Goal: Task Accomplishment & Management: Manage account settings

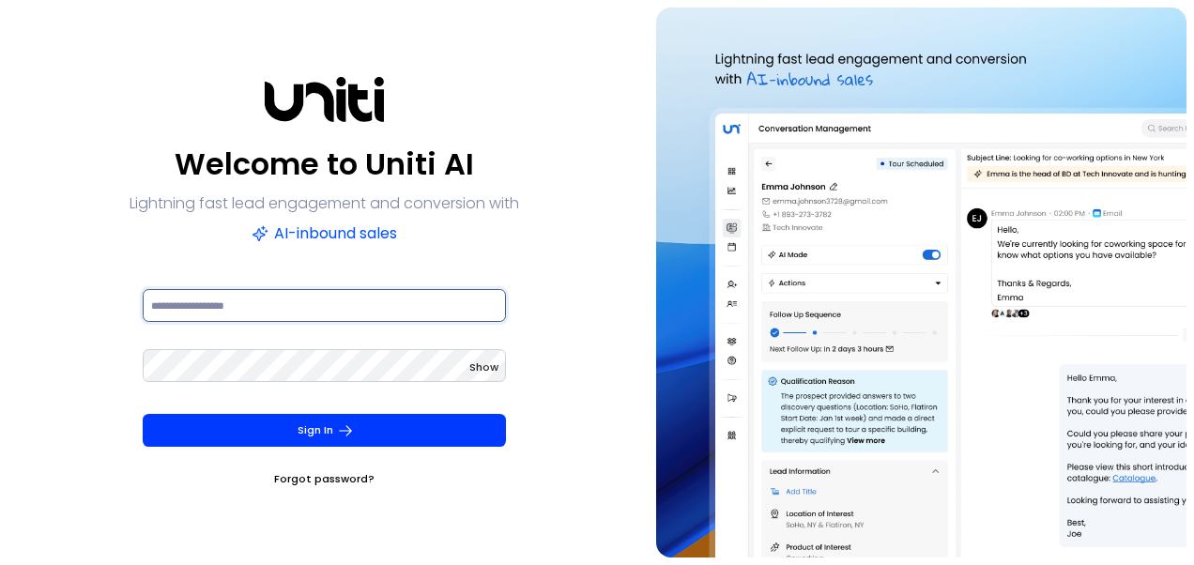
click at [197, 302] on input at bounding box center [324, 305] width 363 height 33
type input "**********"
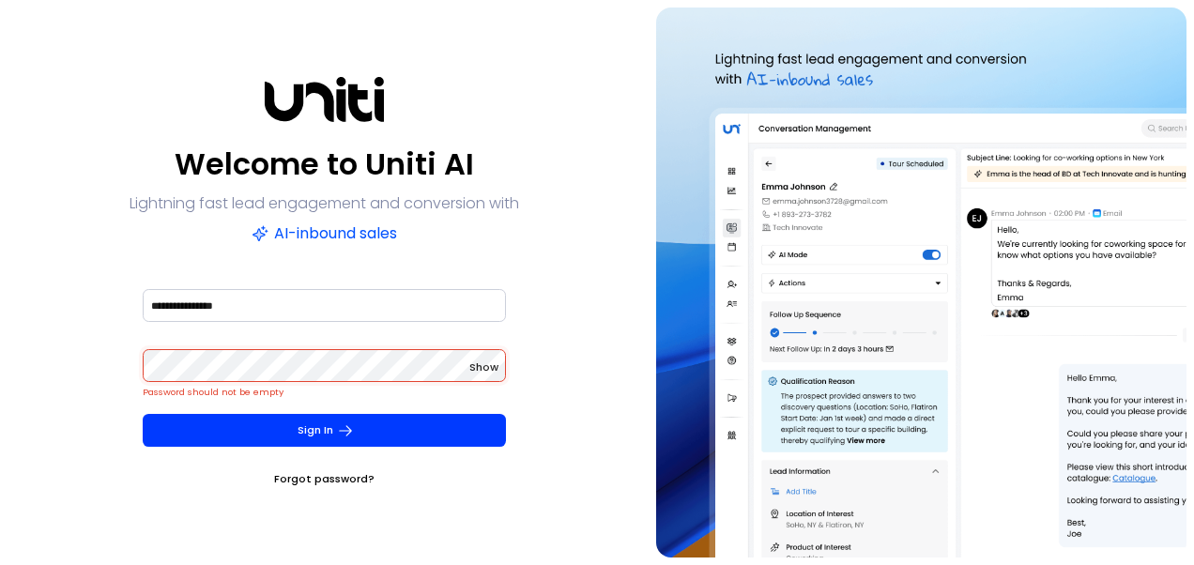
click at [480, 370] on span "Show" at bounding box center [483, 366] width 29 height 15
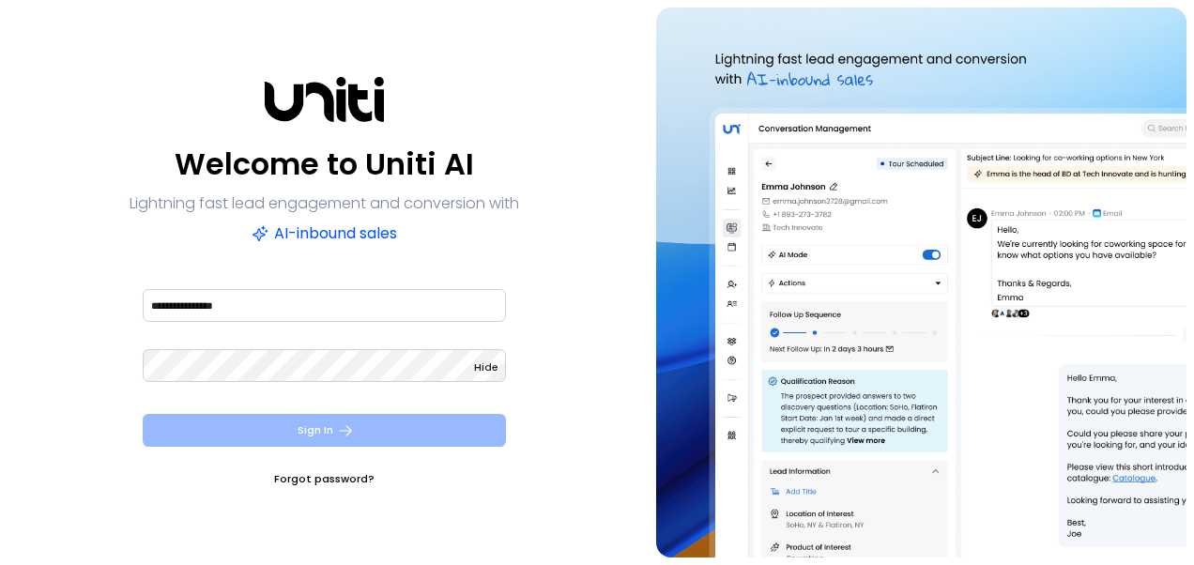
click at [353, 435] on icon "submit" at bounding box center [345, 430] width 17 height 17
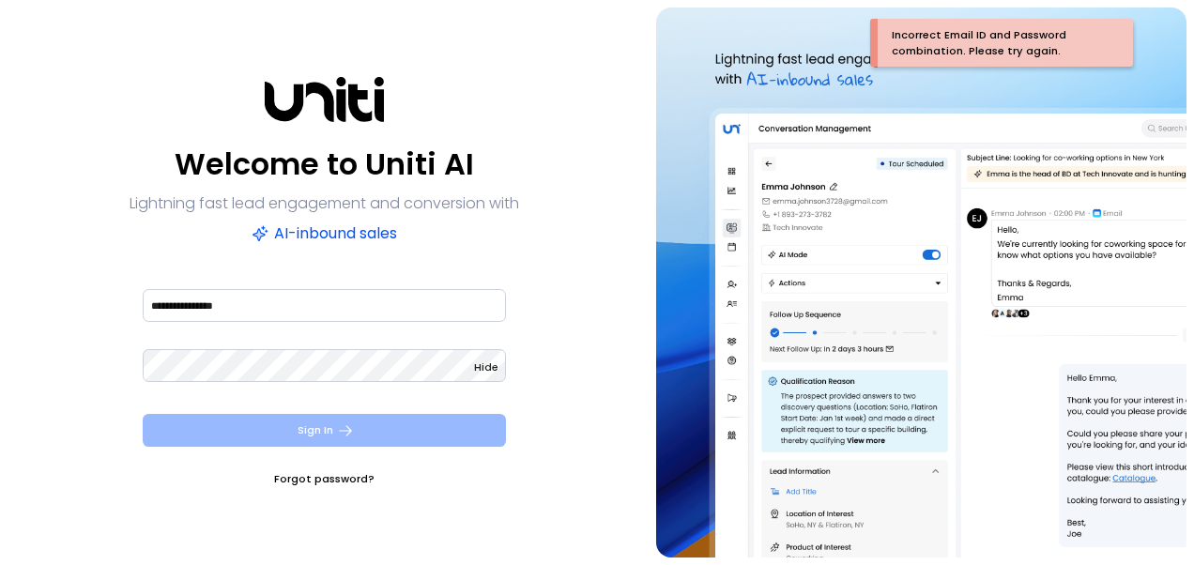
click at [343, 477] on link "Forgot password?" at bounding box center [324, 478] width 100 height 19
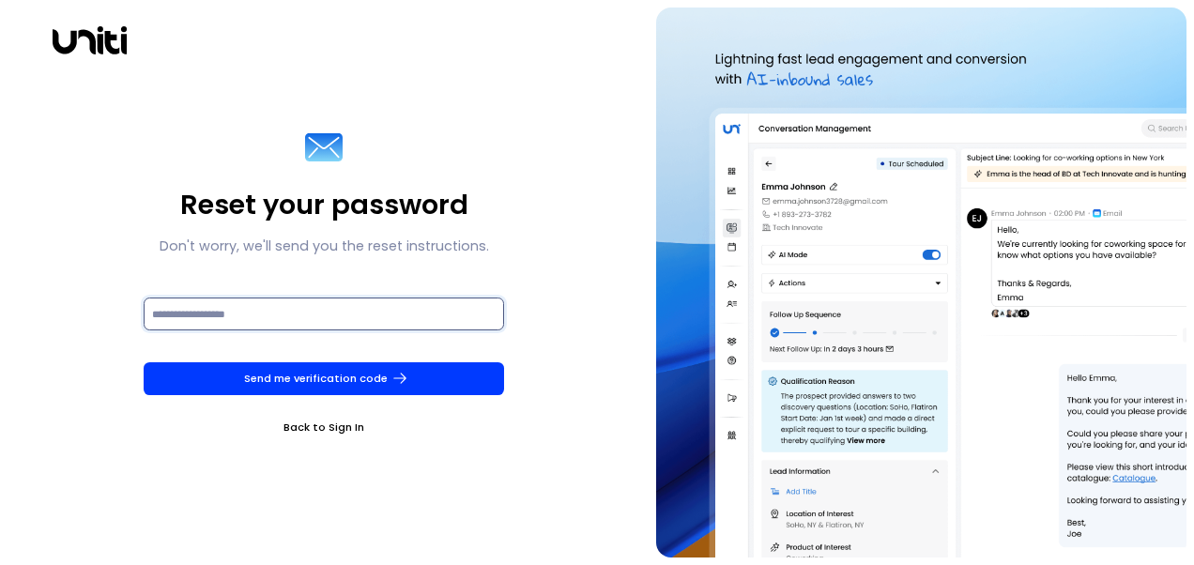
click at [231, 314] on input at bounding box center [324, 313] width 360 height 33
type input "**********"
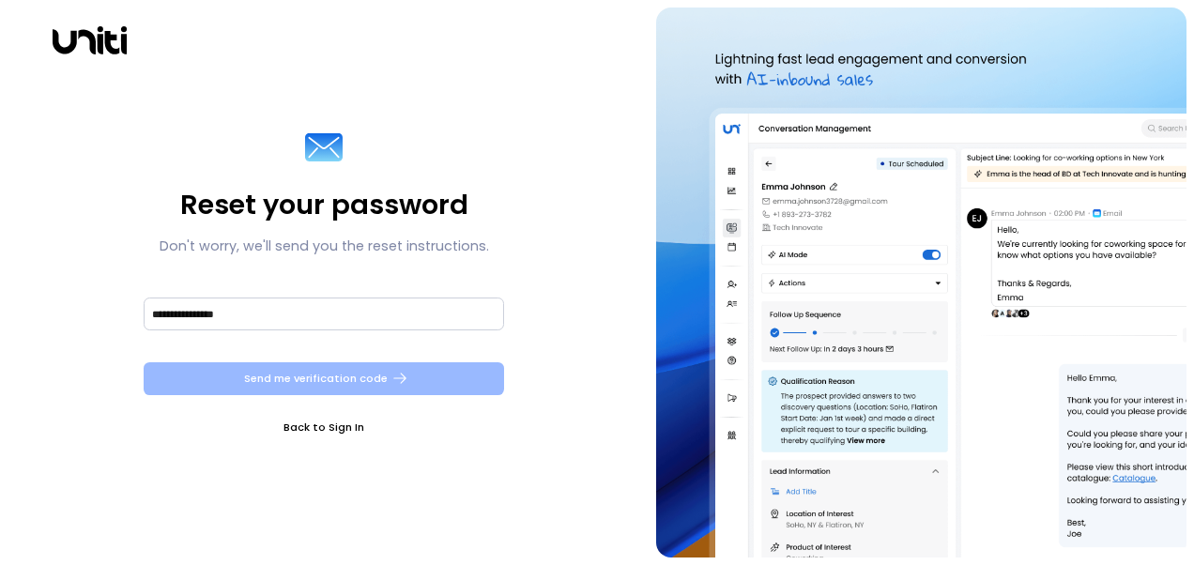
click at [260, 371] on button "Send me verification code" at bounding box center [324, 378] width 360 height 33
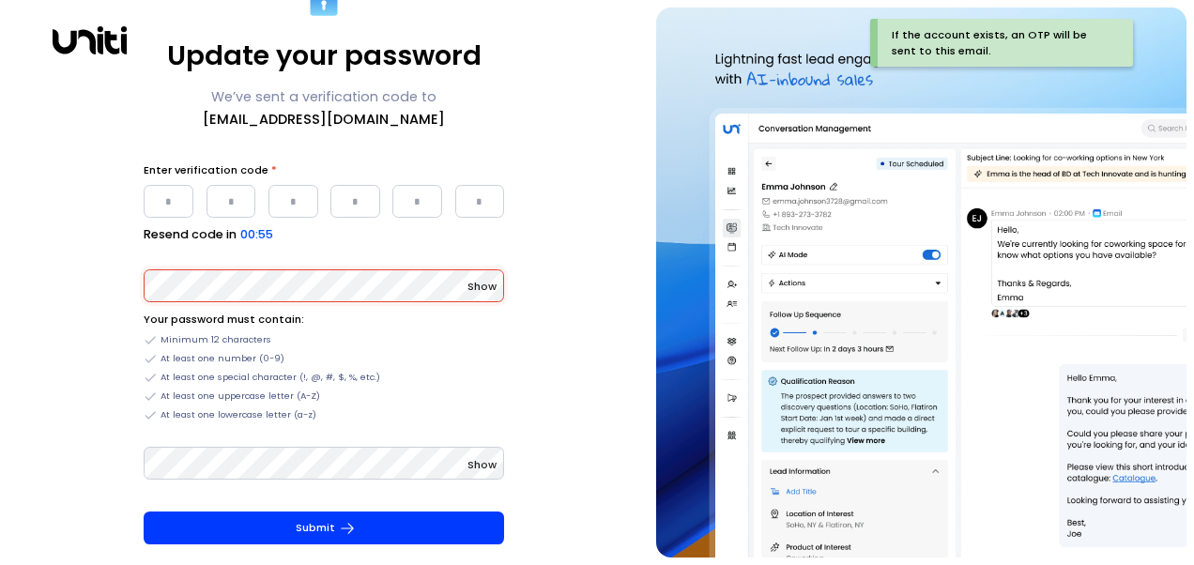
click at [175, 200] on input "Please enter OTP character 1" at bounding box center [169, 201] width 50 height 33
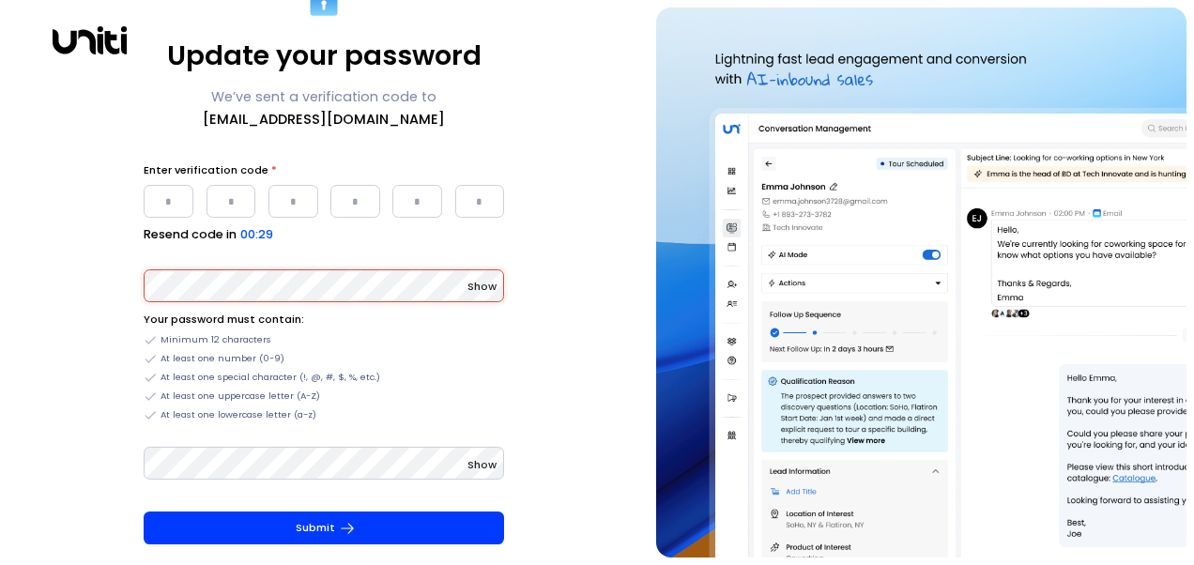
type input "*"
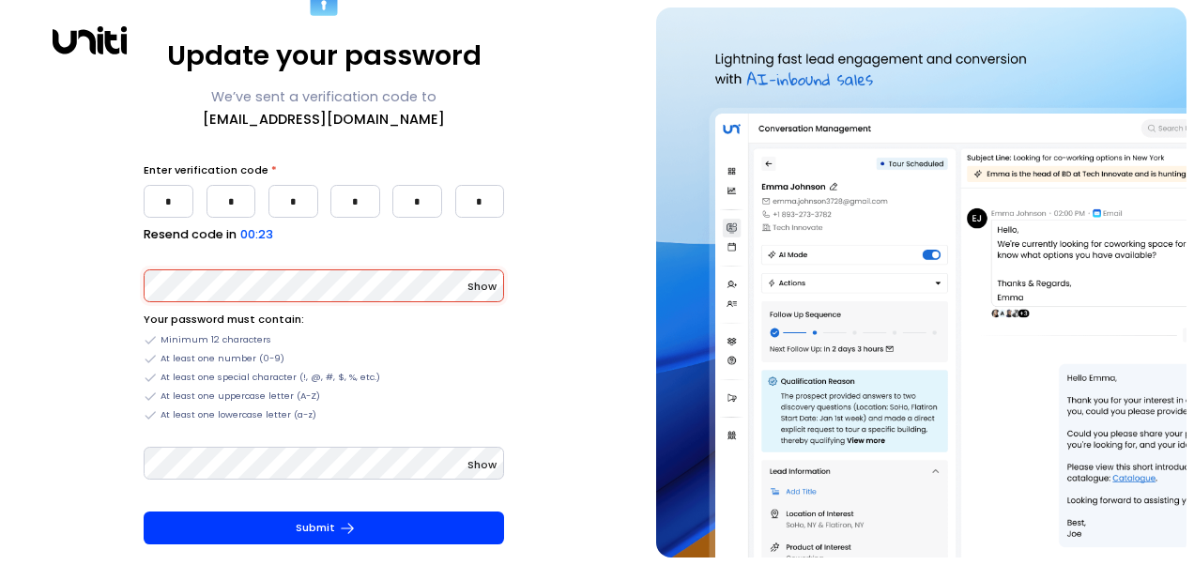
type input "*"
click at [477, 285] on span "Show" at bounding box center [481, 286] width 29 height 15
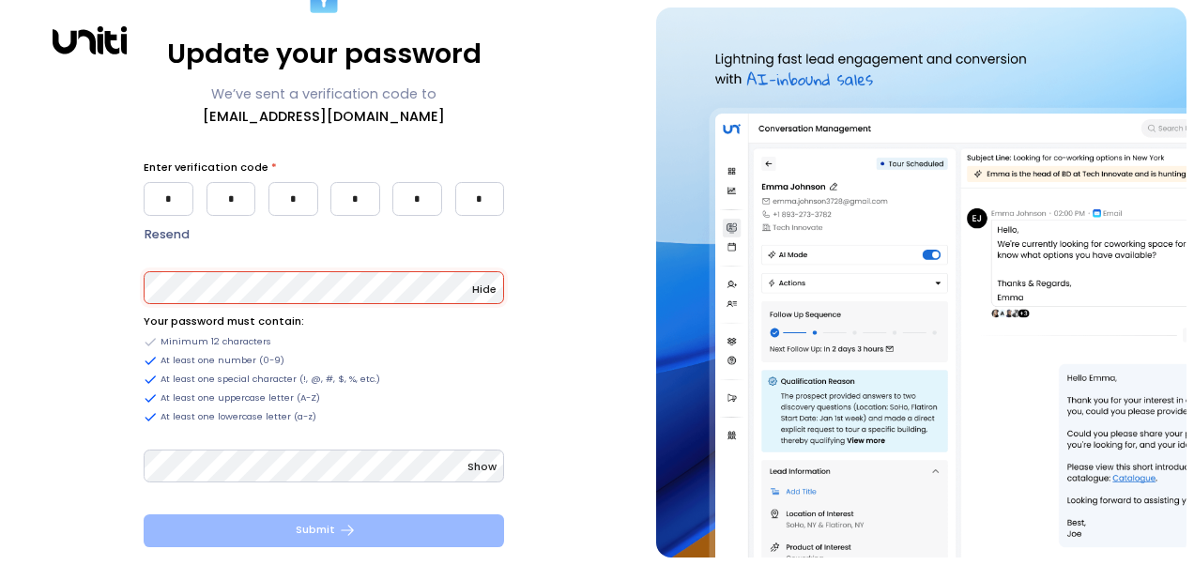
click at [339, 525] on icon "submit" at bounding box center [347, 530] width 17 height 17
click at [347, 527] on icon "submit" at bounding box center [347, 530] width 17 height 17
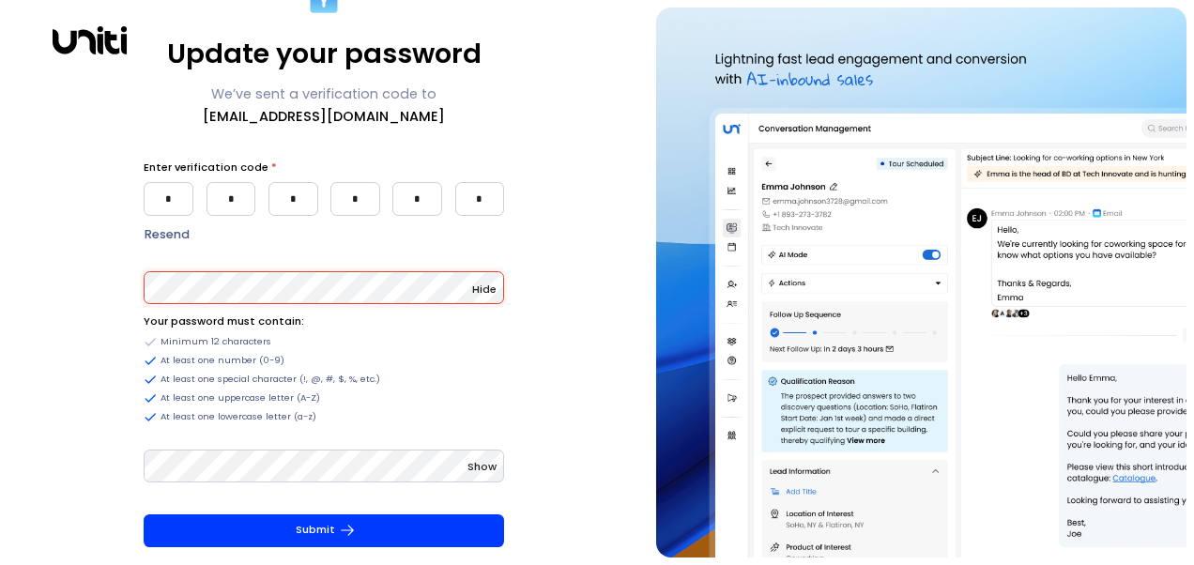
click at [477, 464] on span "Show" at bounding box center [481, 466] width 29 height 15
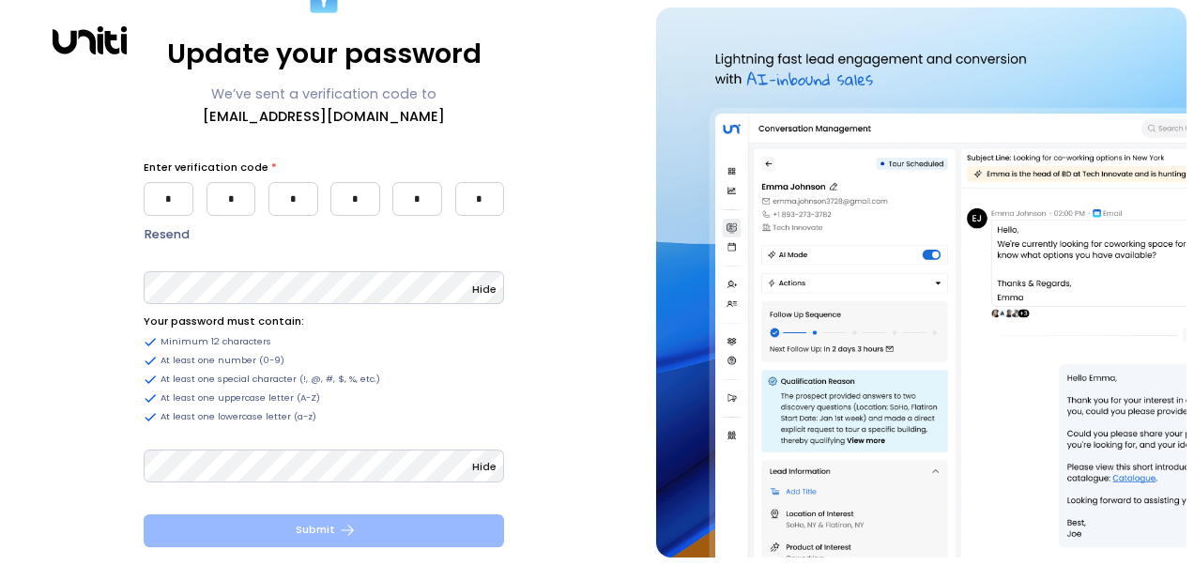
click at [310, 529] on button "Submit" at bounding box center [324, 530] width 360 height 33
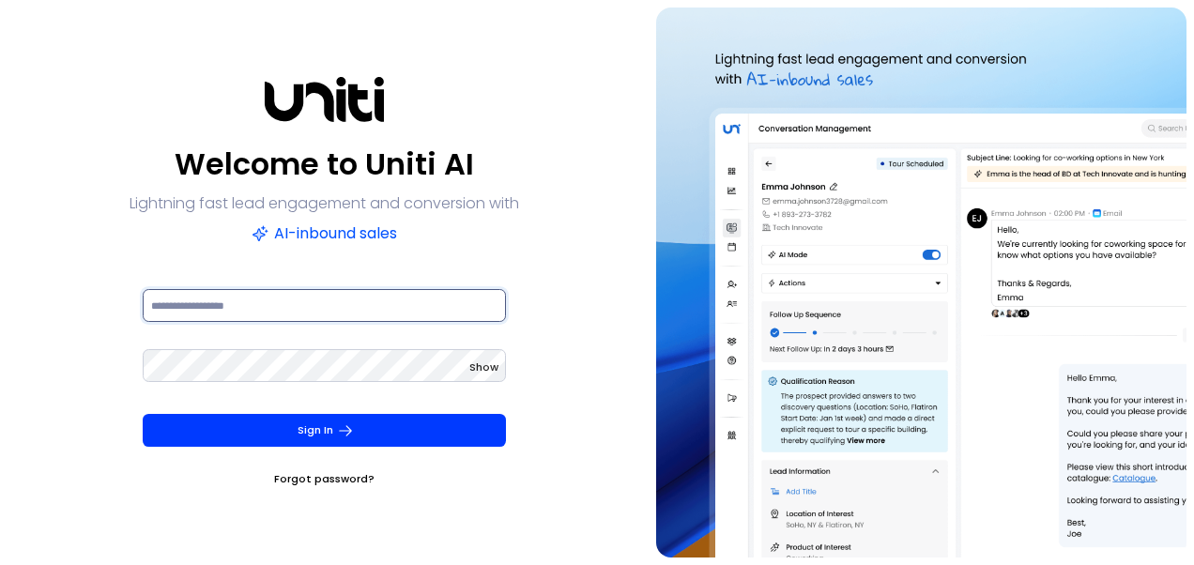
click at [231, 300] on input at bounding box center [324, 305] width 363 height 33
type input "**********"
click at [486, 368] on span "Show" at bounding box center [483, 366] width 29 height 15
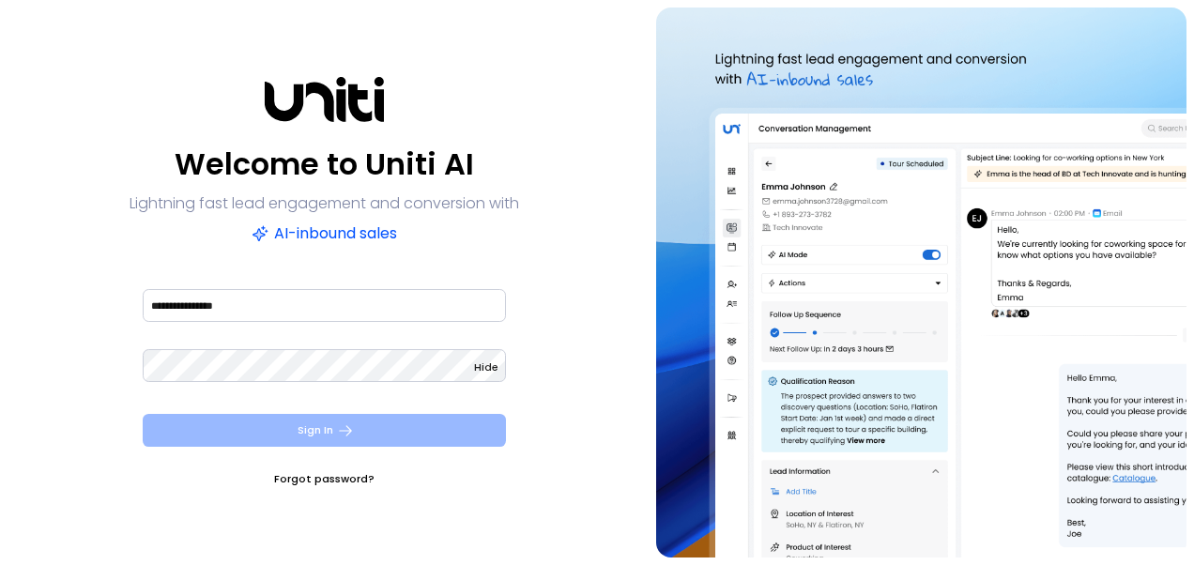
click at [274, 425] on button "Sign In" at bounding box center [324, 430] width 363 height 33
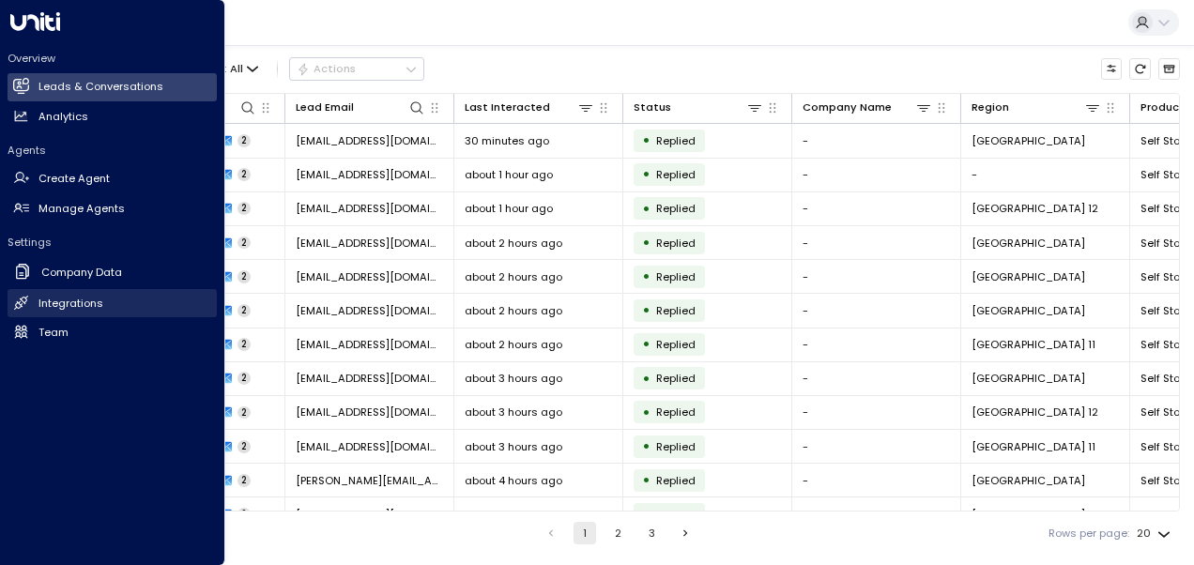
click at [28, 300] on icon at bounding box center [21, 303] width 16 height 16
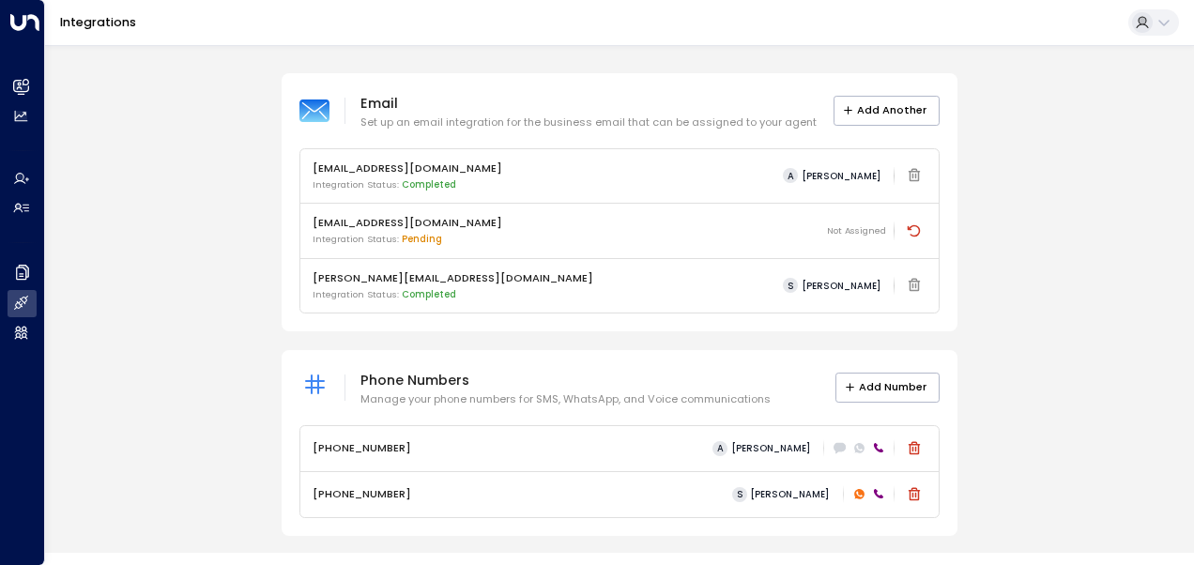
scroll to position [95, 0]
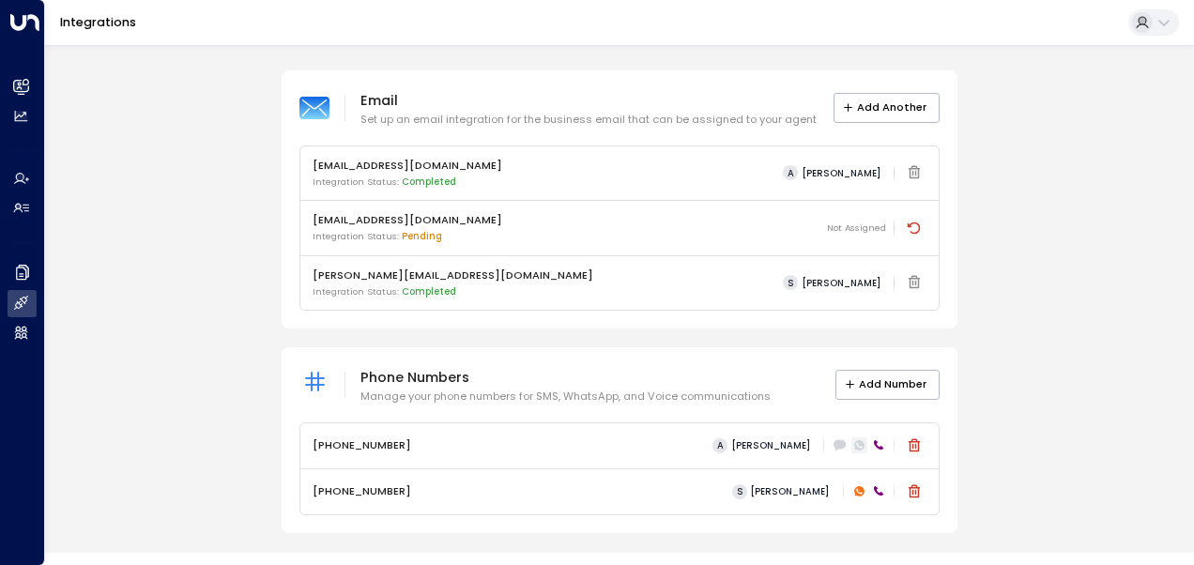
click at [857, 441] on icon at bounding box center [859, 445] width 10 height 10
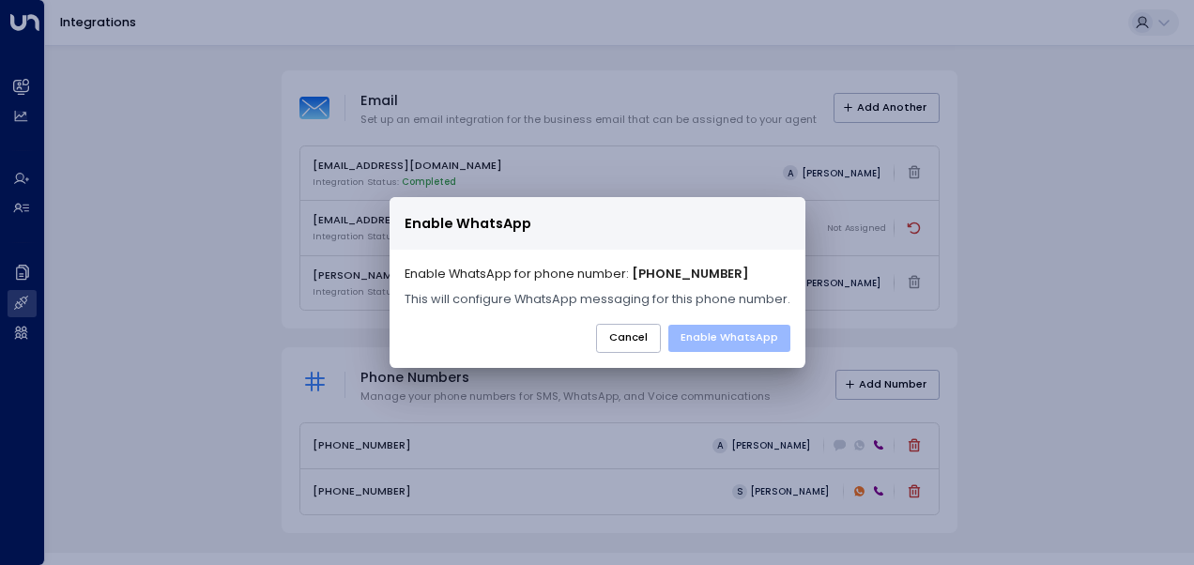
click at [719, 333] on button "Enable WhatsApp" at bounding box center [729, 338] width 122 height 27
